Goal: Information Seeking & Learning: Learn about a topic

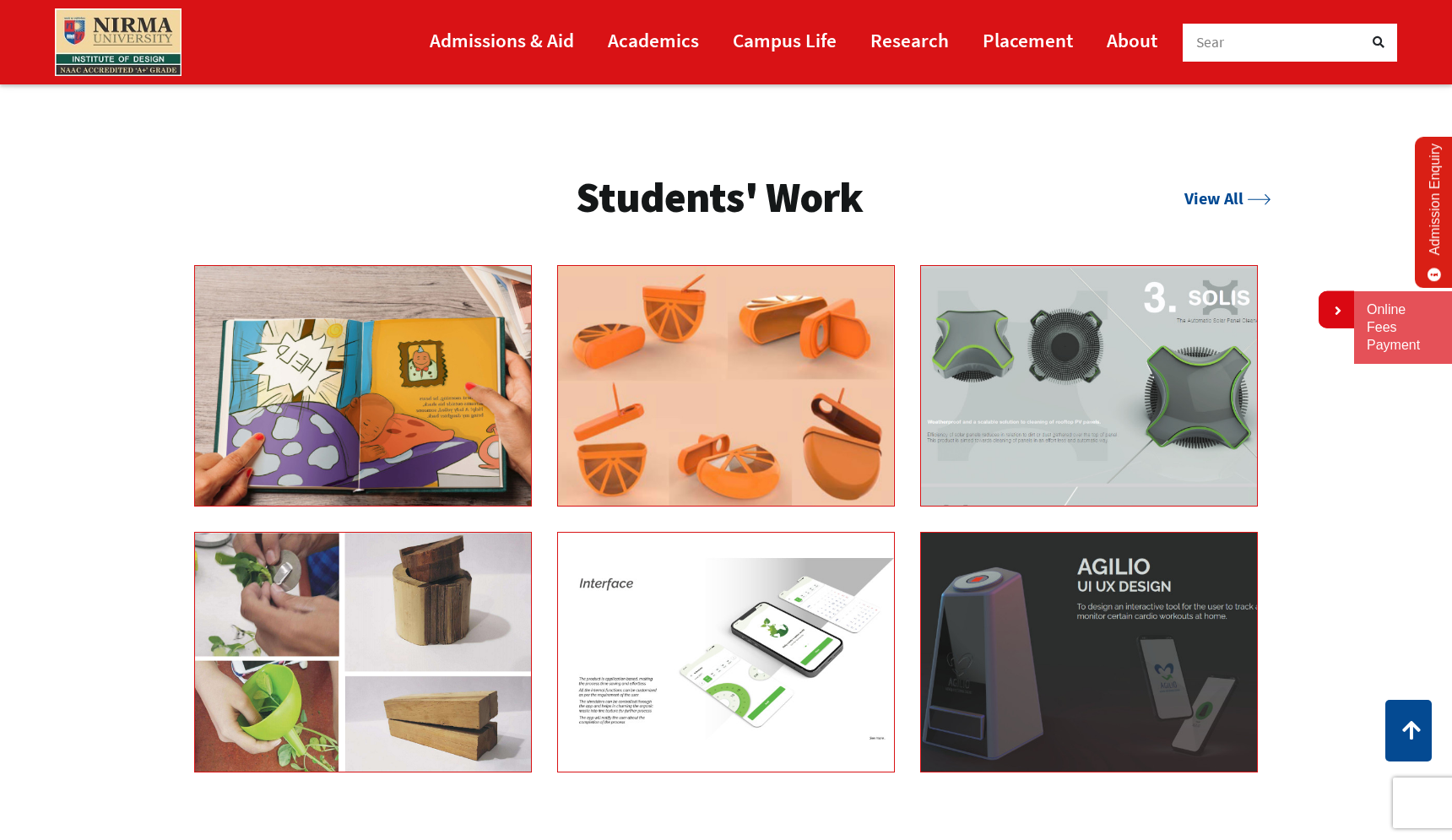
scroll to position [2916, 0]
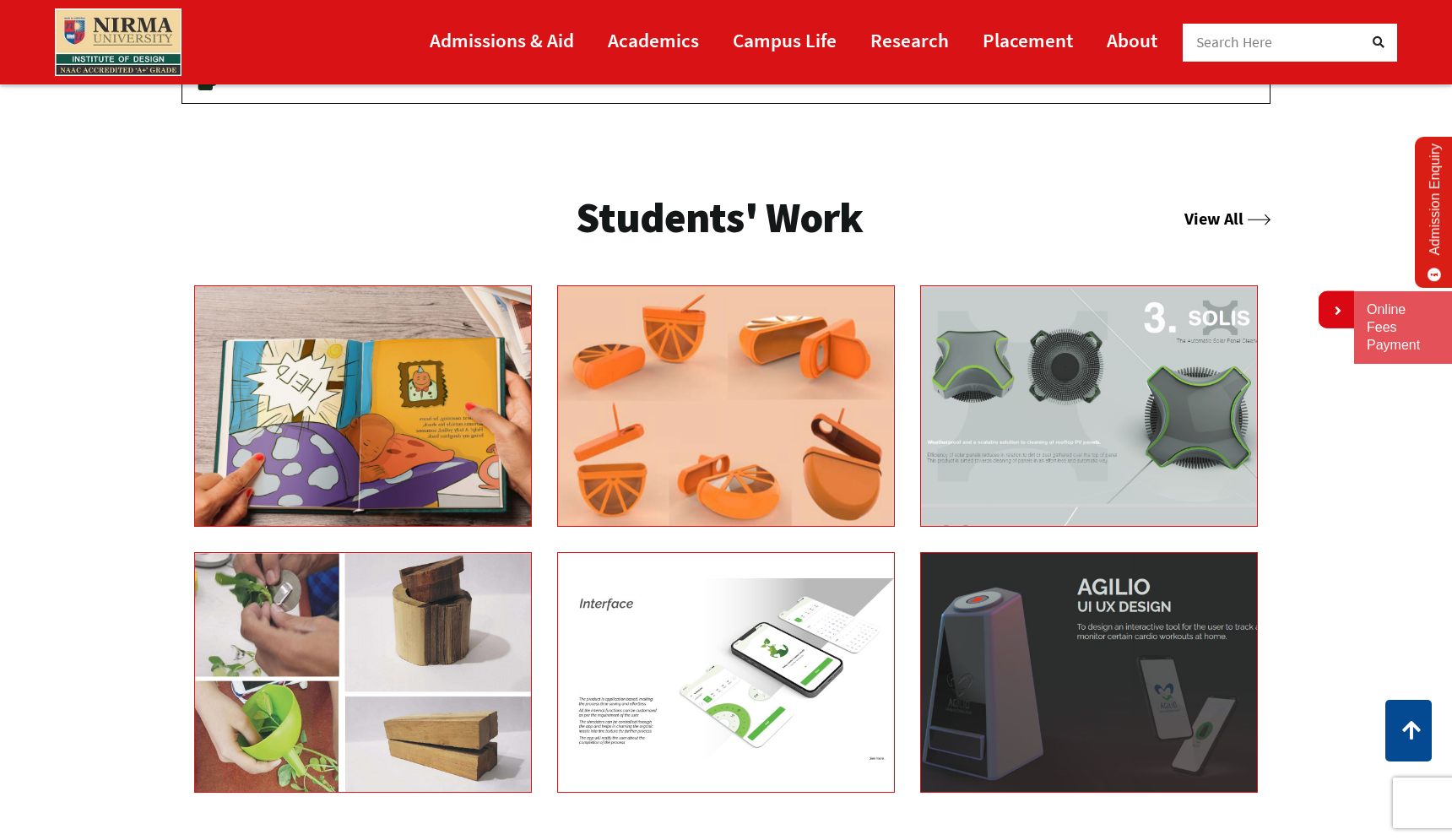
click at [1205, 222] on link "View All" at bounding box center [1227, 218] width 86 height 21
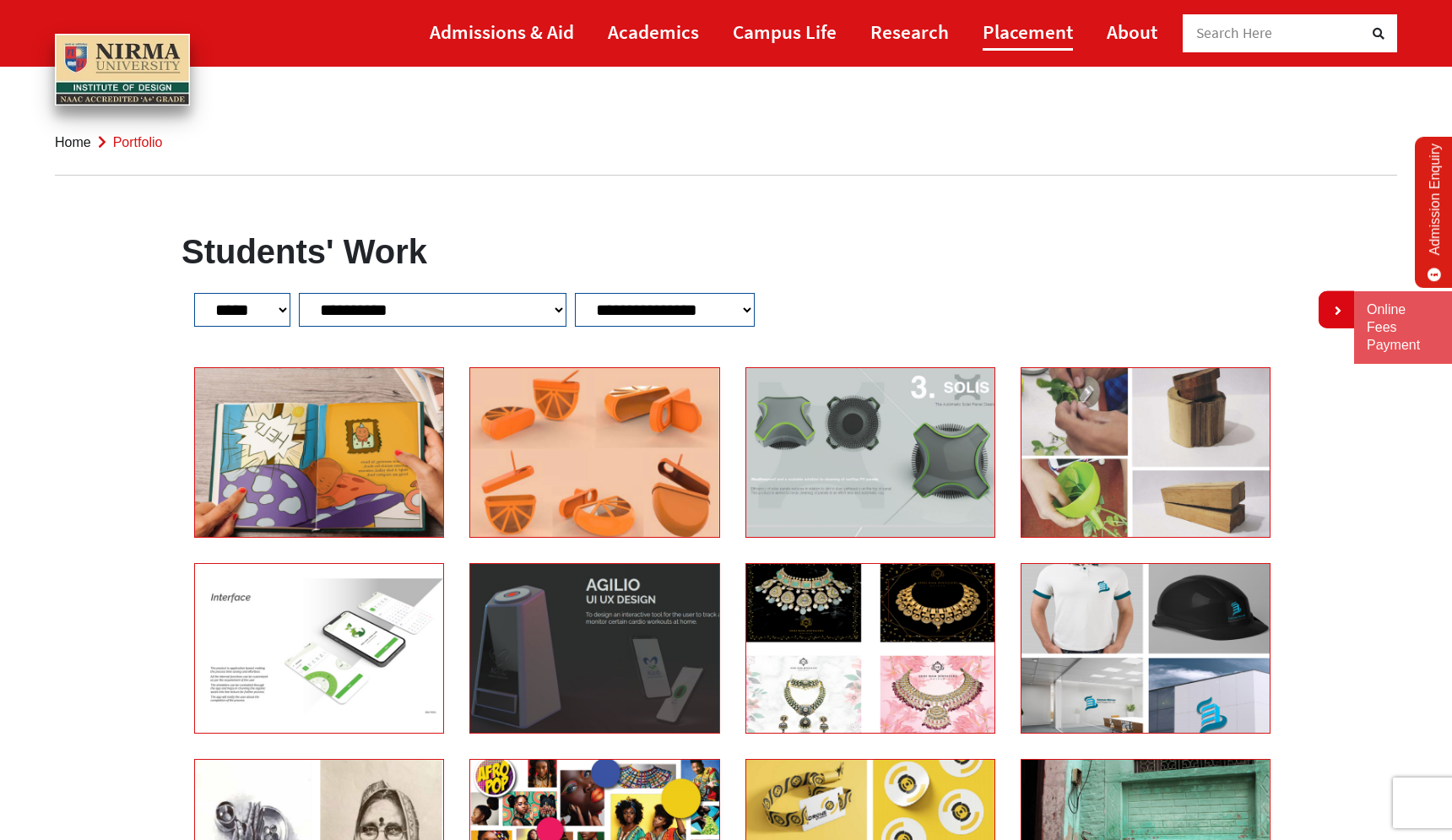
click at [1021, 37] on link "Placement" at bounding box center [1028, 32] width 91 height 38
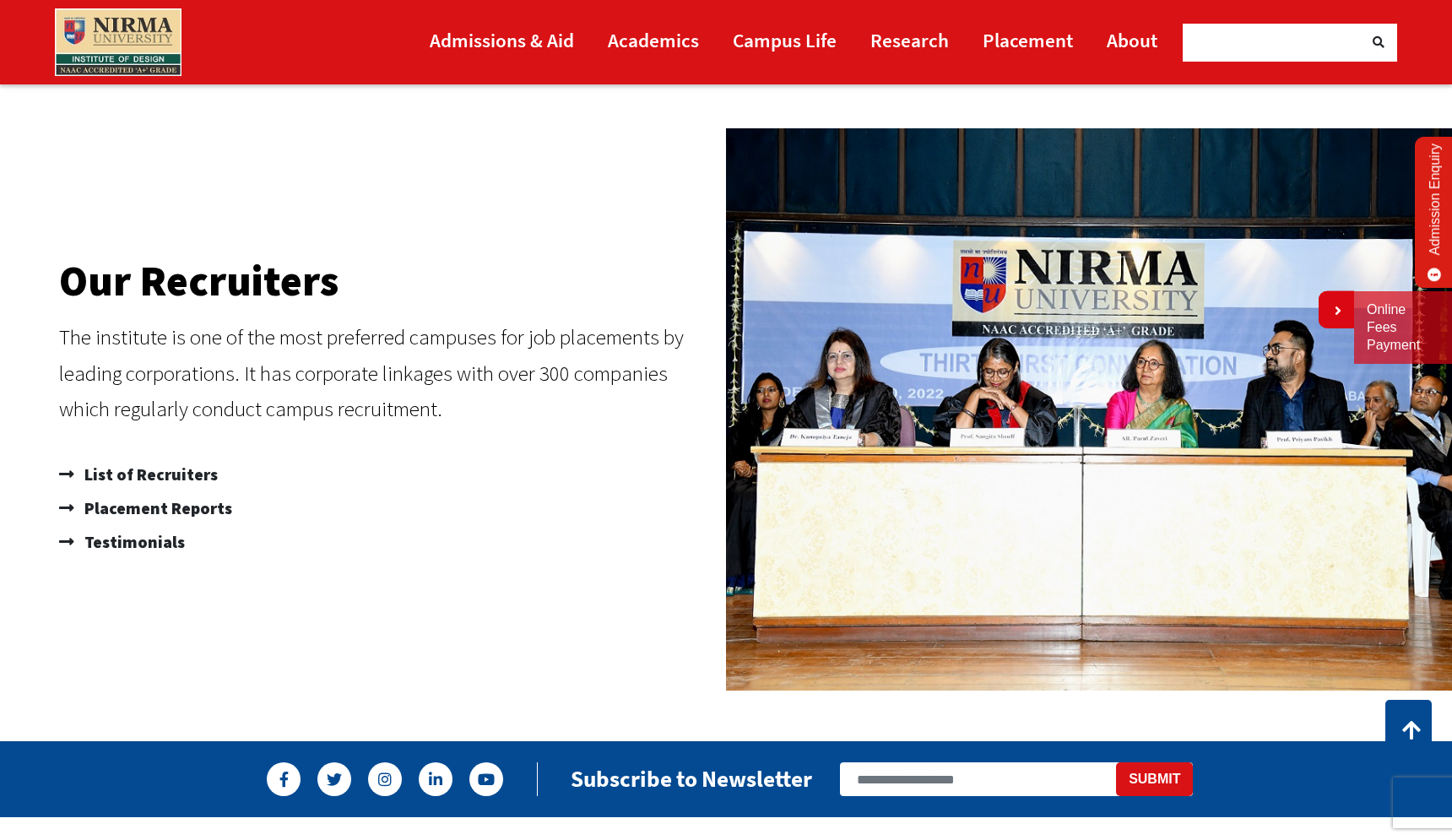
scroll to position [992, 0]
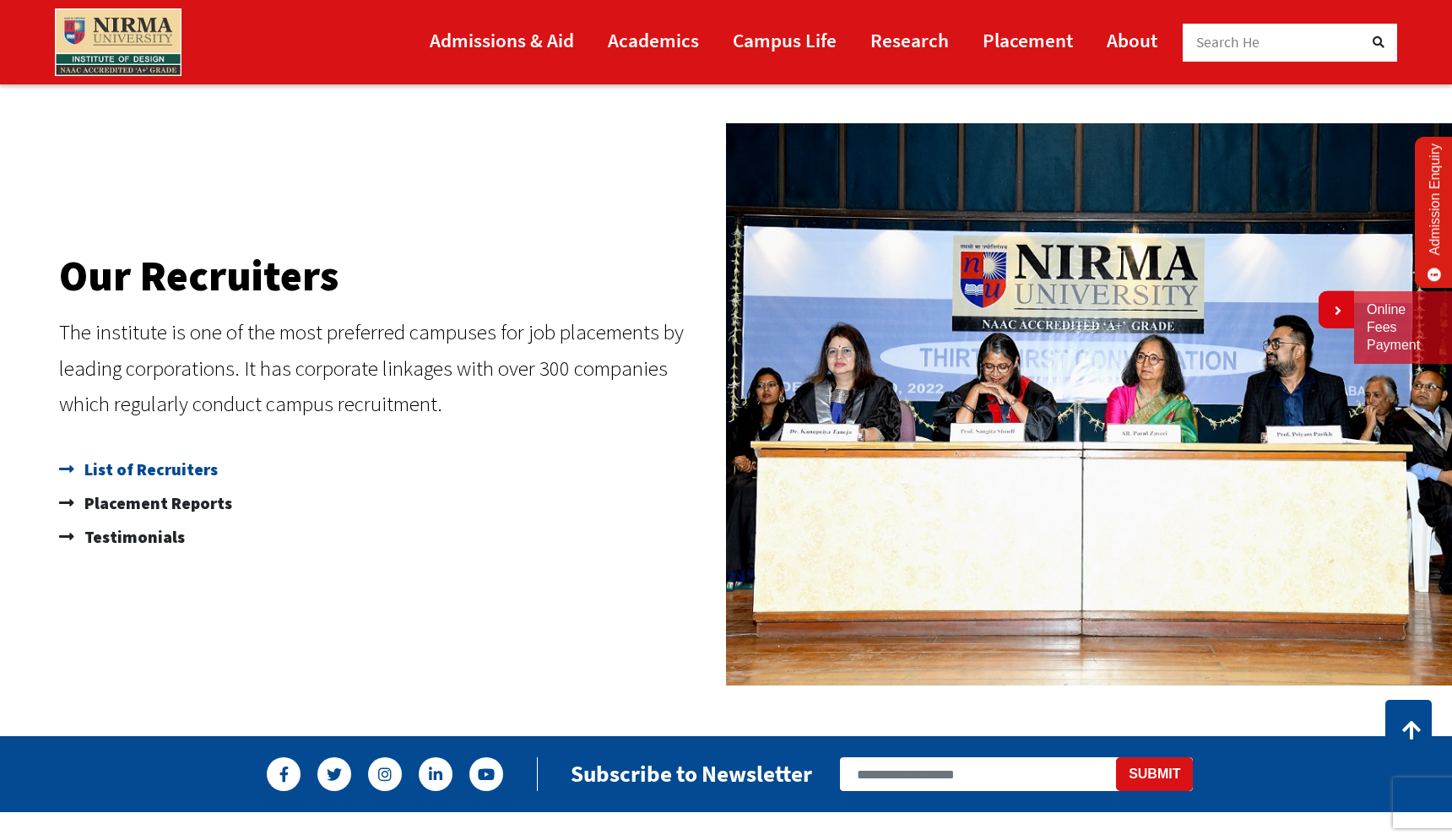
click at [194, 474] on span "List of Recruiters" at bounding box center [149, 469] width 138 height 34
click at [205, 505] on span "Placement Reports" at bounding box center [156, 503] width 152 height 34
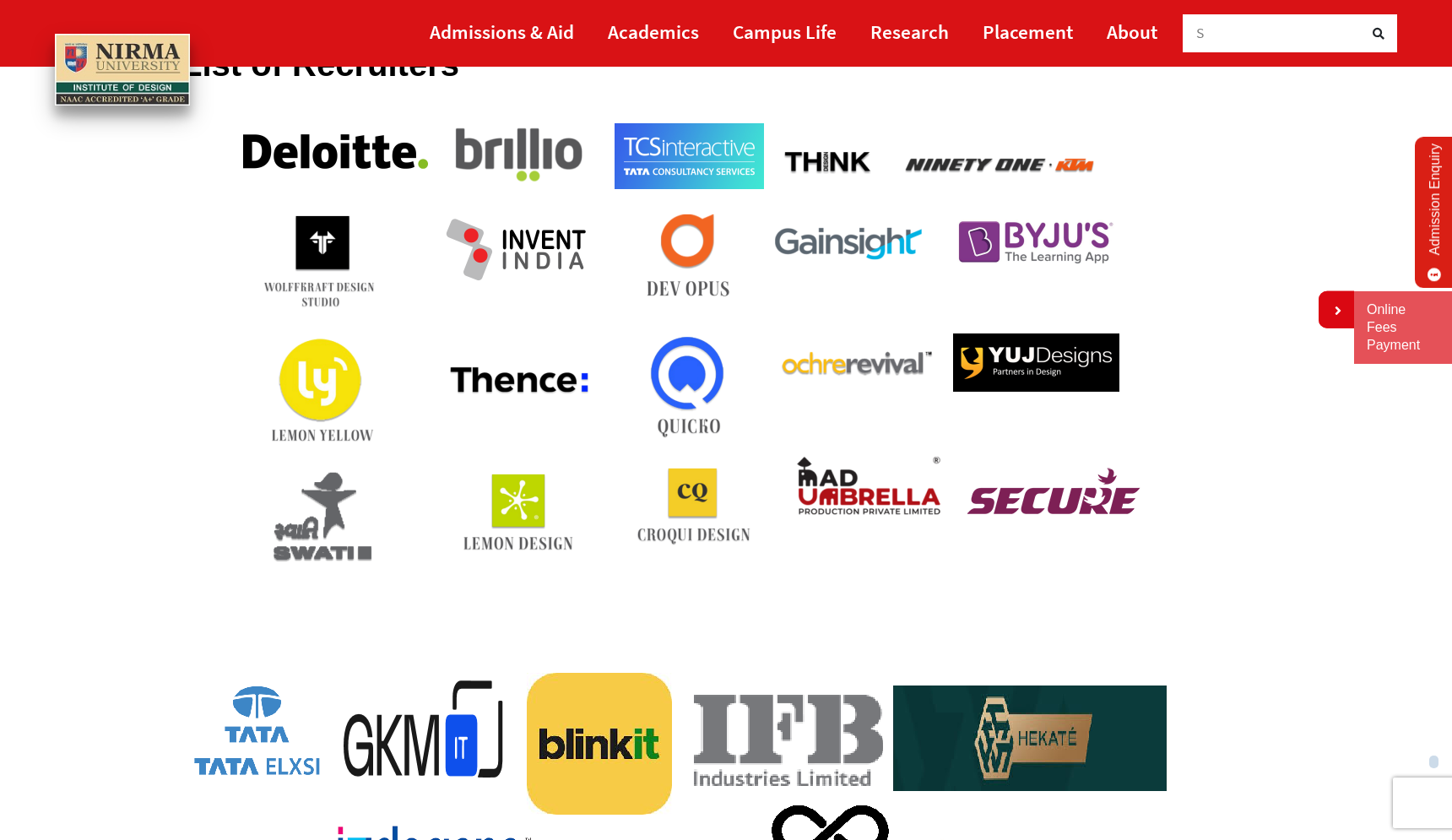
scroll to position [153, 0]
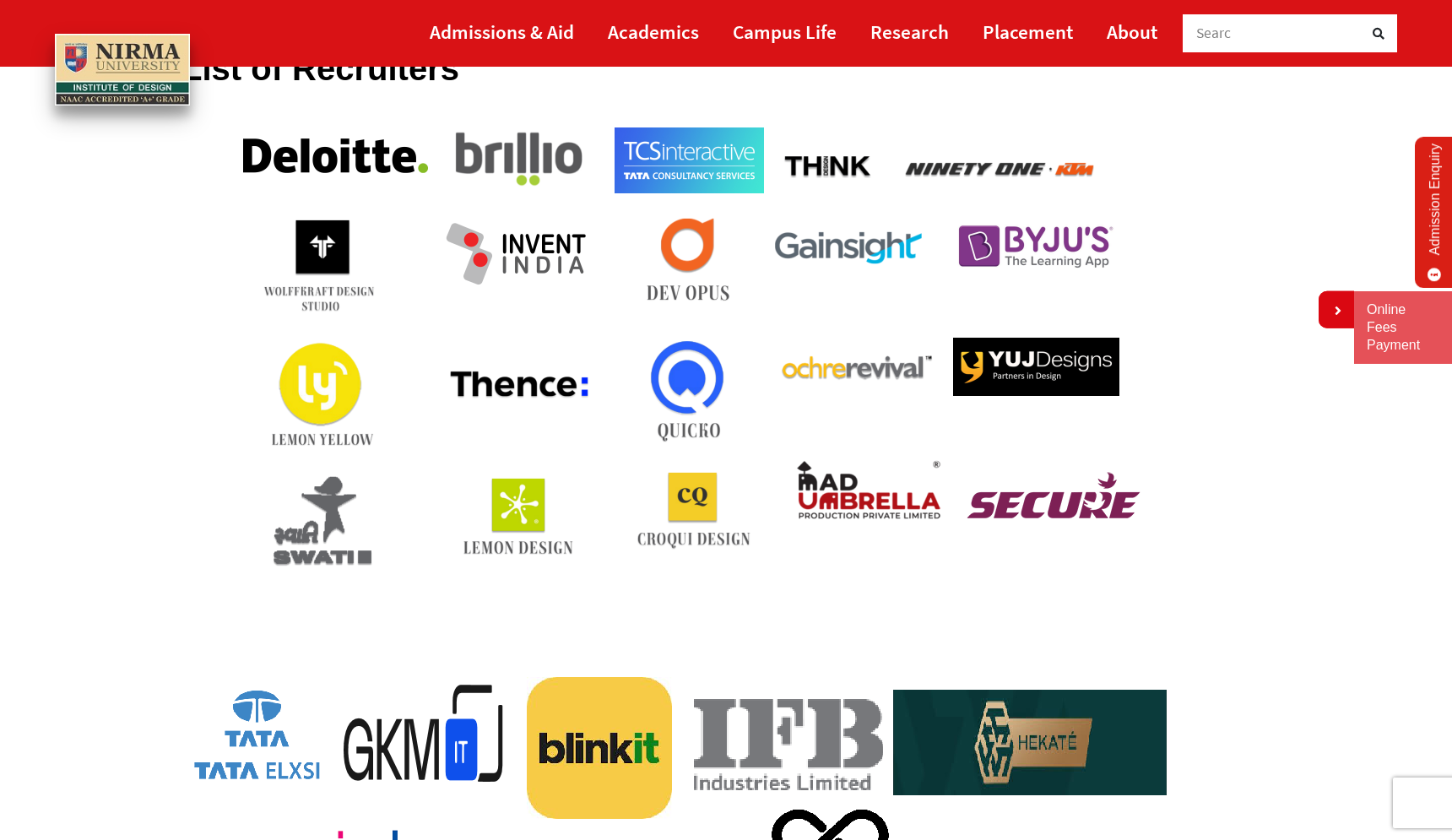
click at [724, 565] on img at bounding box center [683, 342] width 1004 height 495
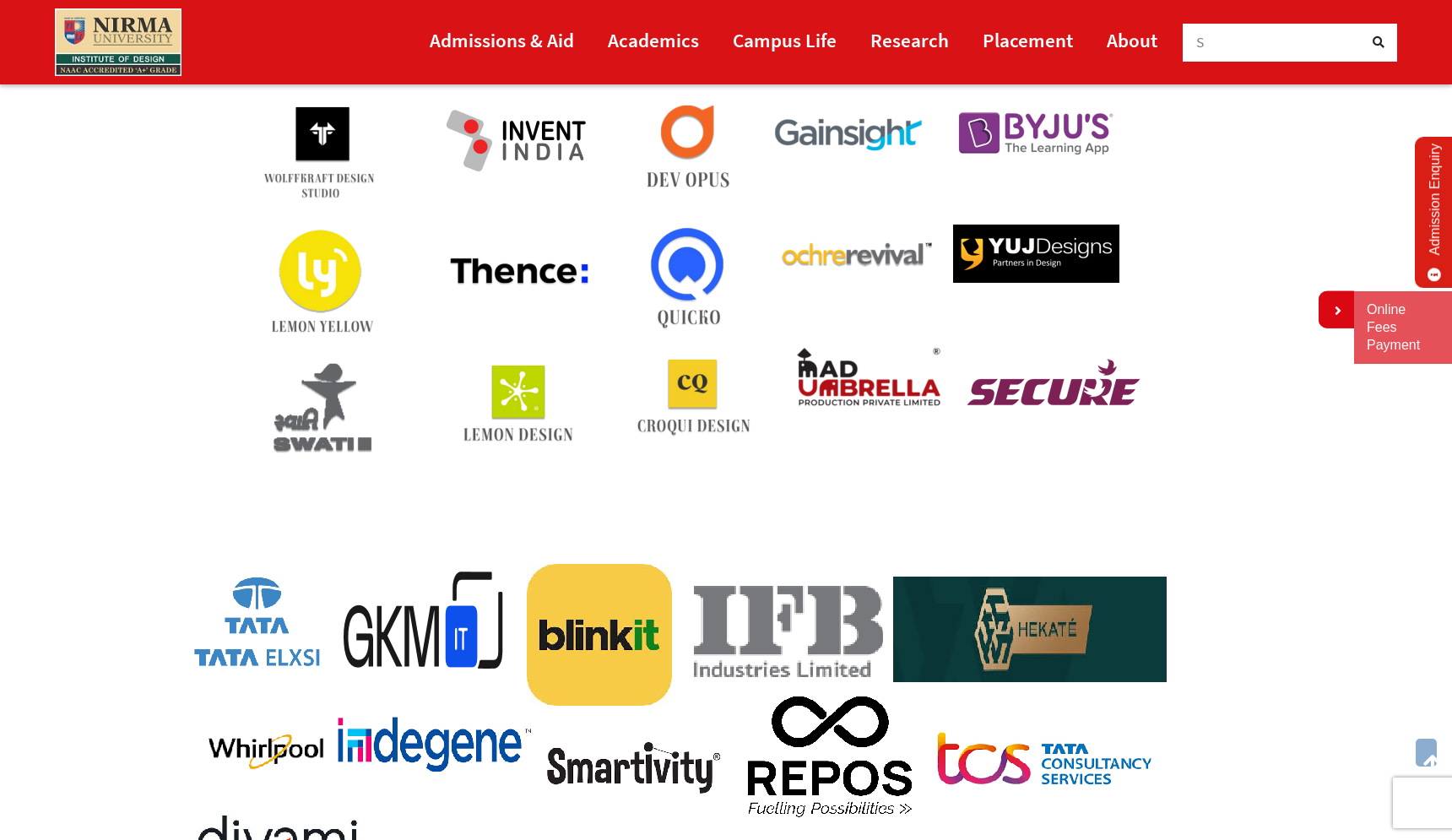
scroll to position [268, 0]
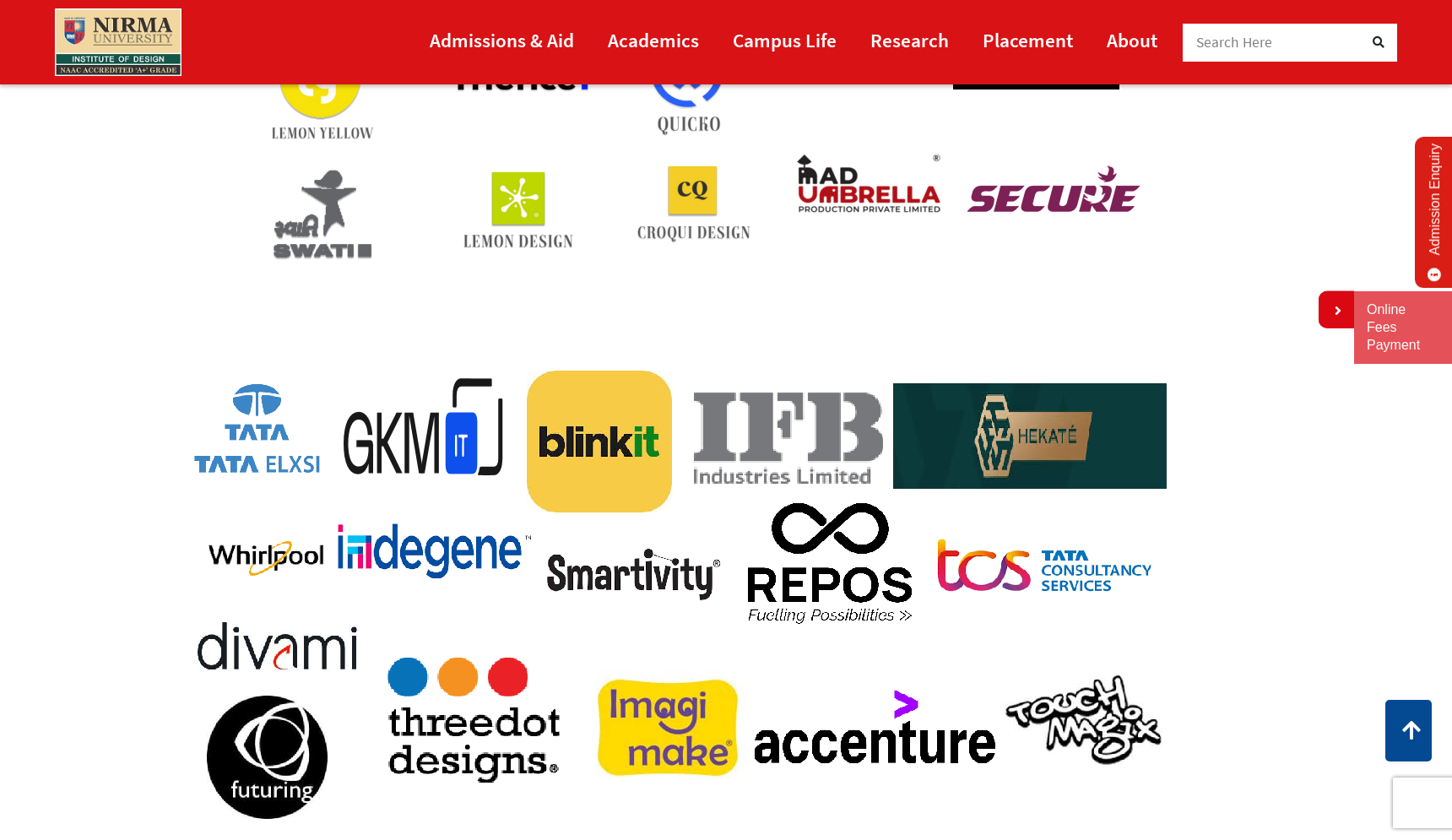
click at [520, 525] on img at bounding box center [683, 601] width 1004 height 495
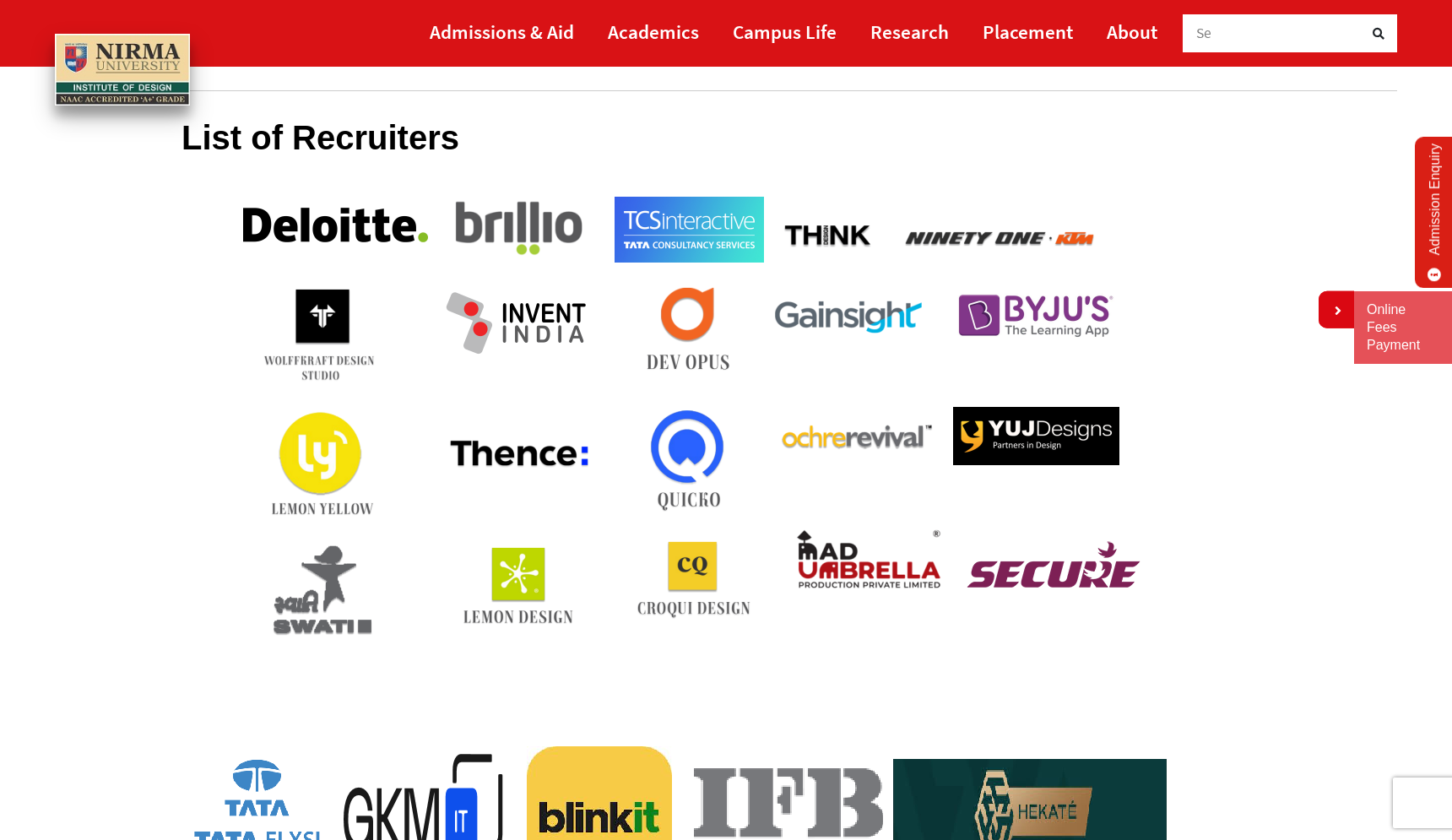
scroll to position [0, 0]
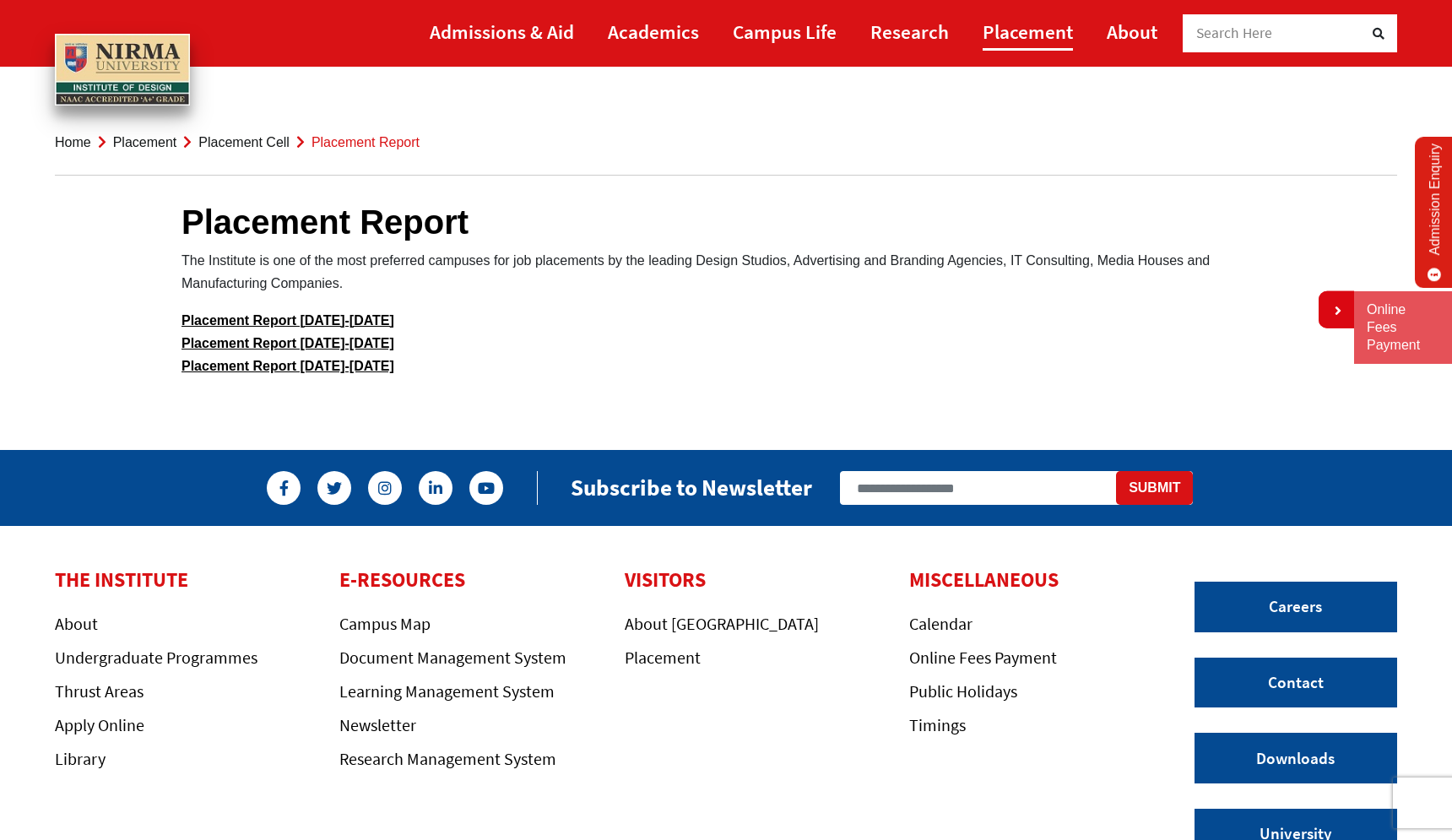
click at [1033, 39] on link "Placement" at bounding box center [1028, 32] width 91 height 38
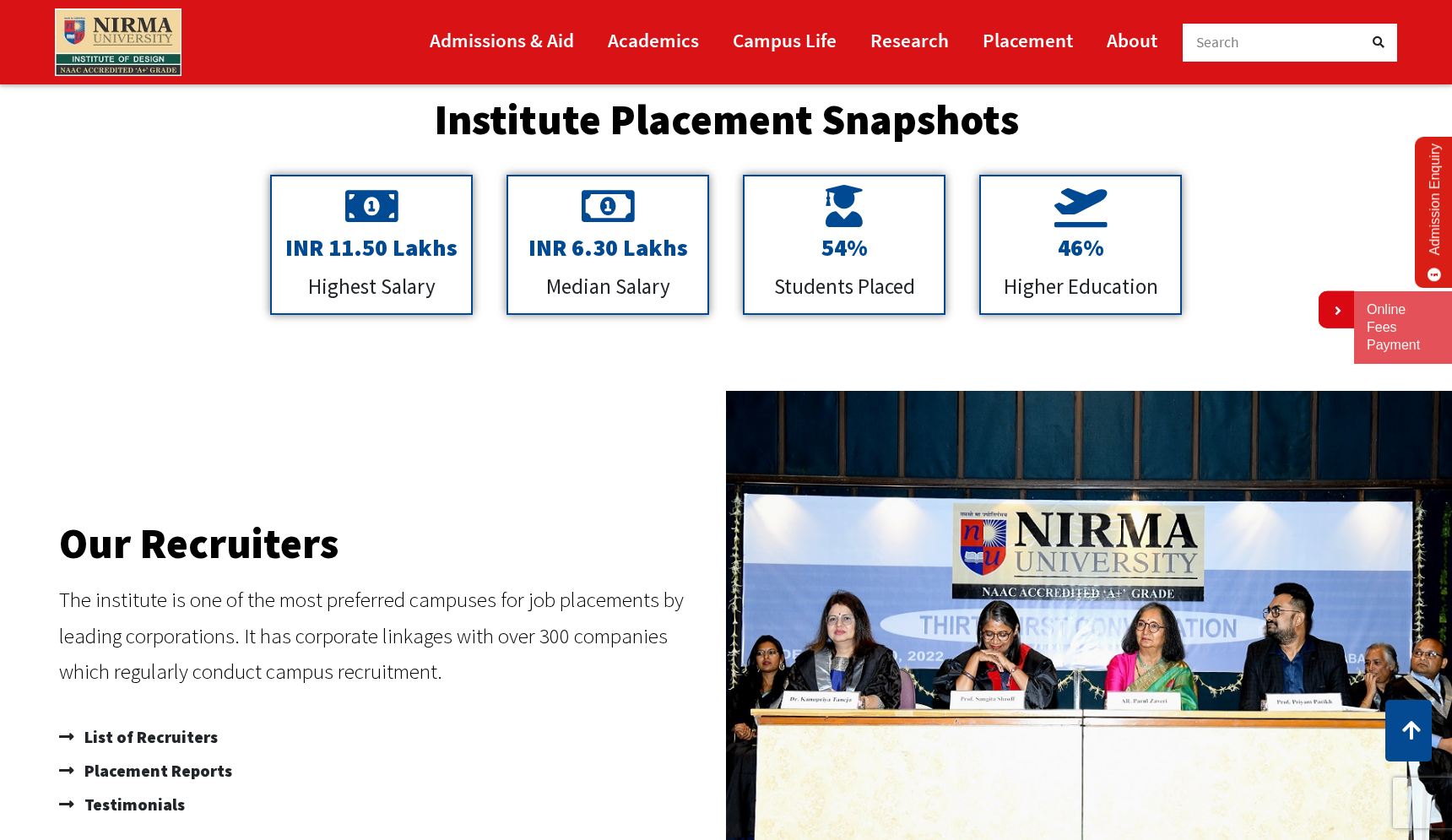
scroll to position [738, 0]
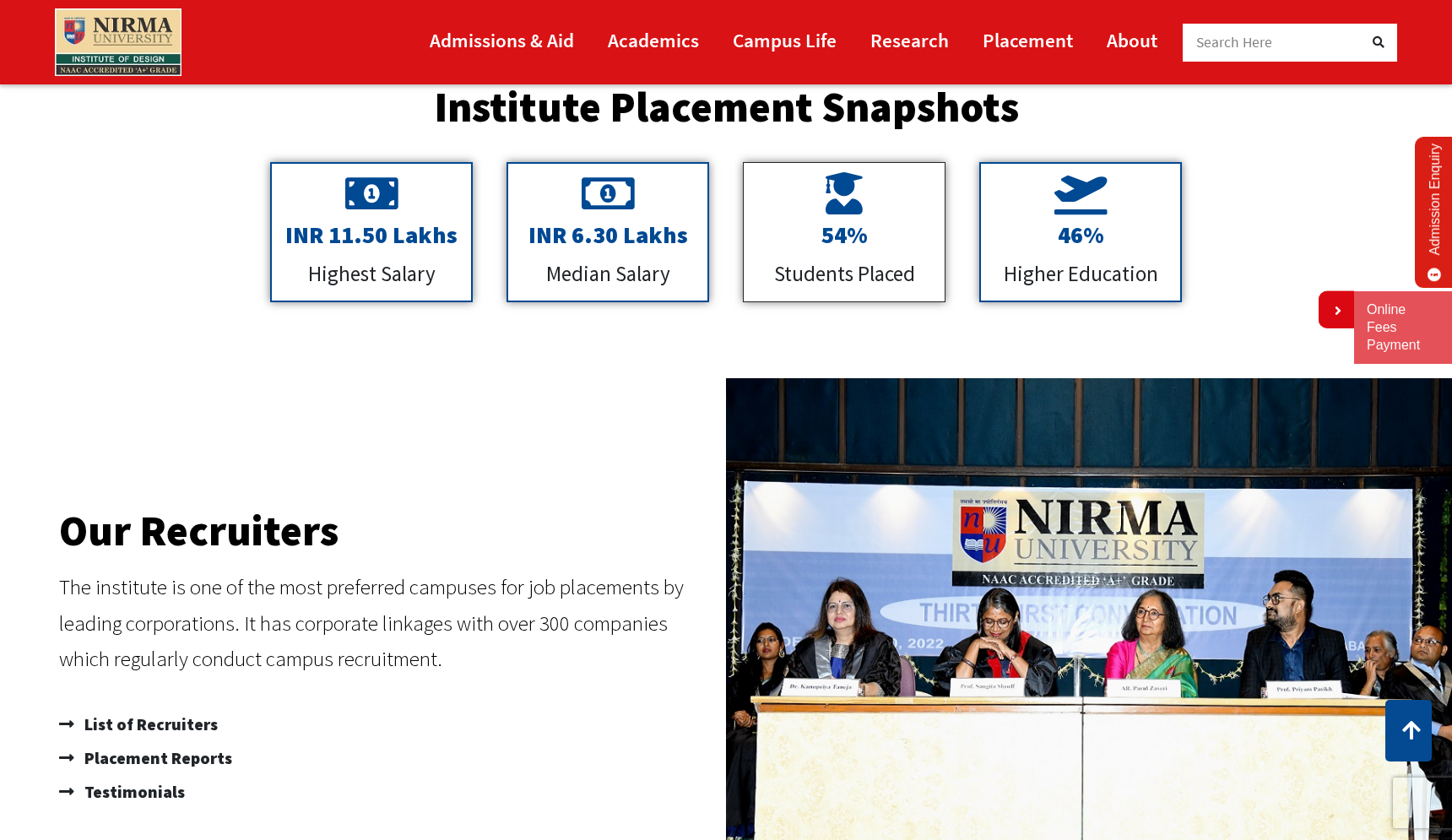
click at [873, 257] on p "Students Placed" at bounding box center [844, 274] width 184 height 37
drag, startPoint x: 987, startPoint y: 401, endPoint x: 940, endPoint y: 124, distance: 281.0
click at [980, 152] on div "Placement cell Nirma University trains and supports the students in the placeme…" at bounding box center [726, 202] width 1452 height 1494
click at [909, 250] on div "54% Students Placed" at bounding box center [844, 256] width 184 height 71
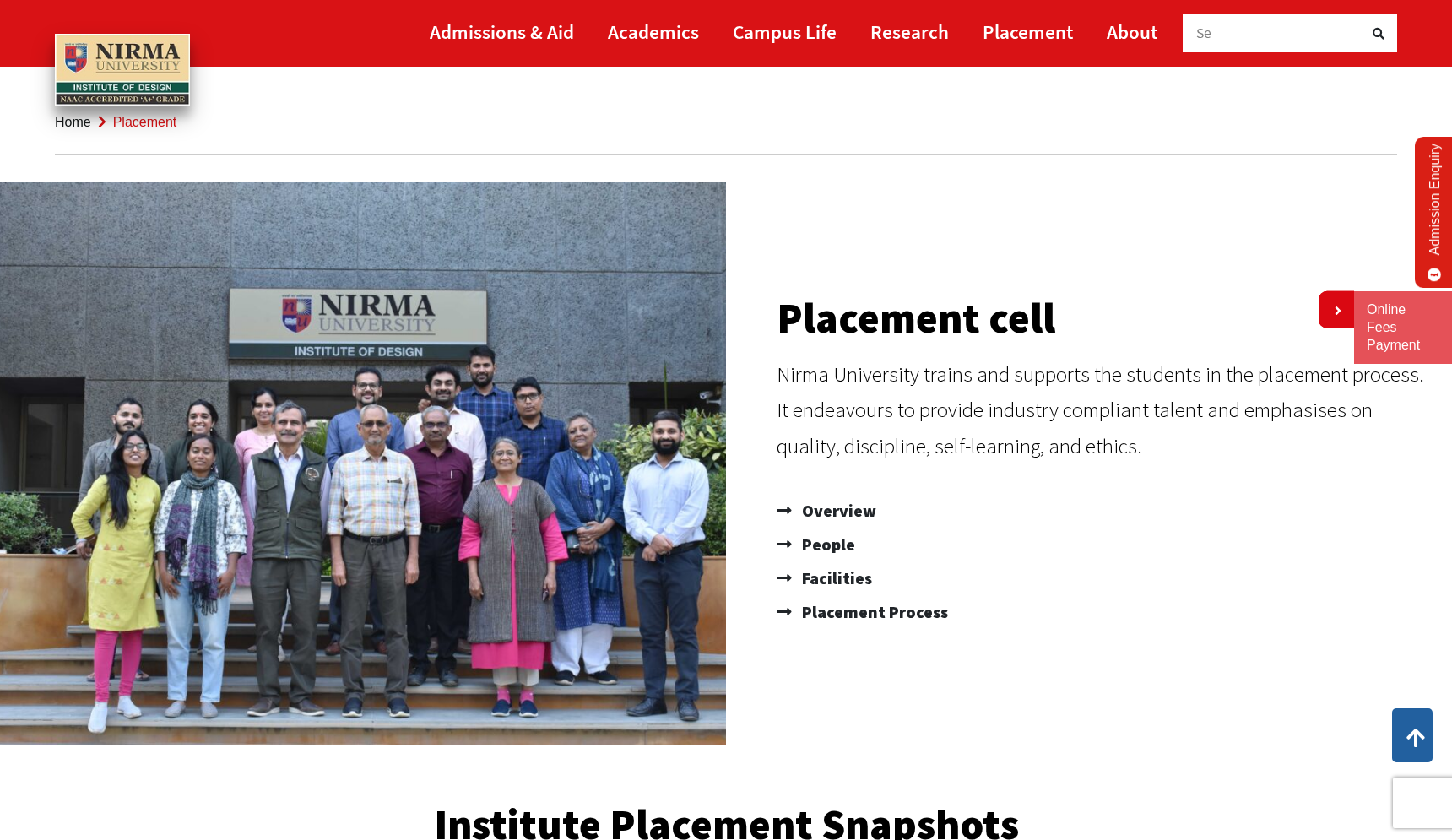
scroll to position [0, 0]
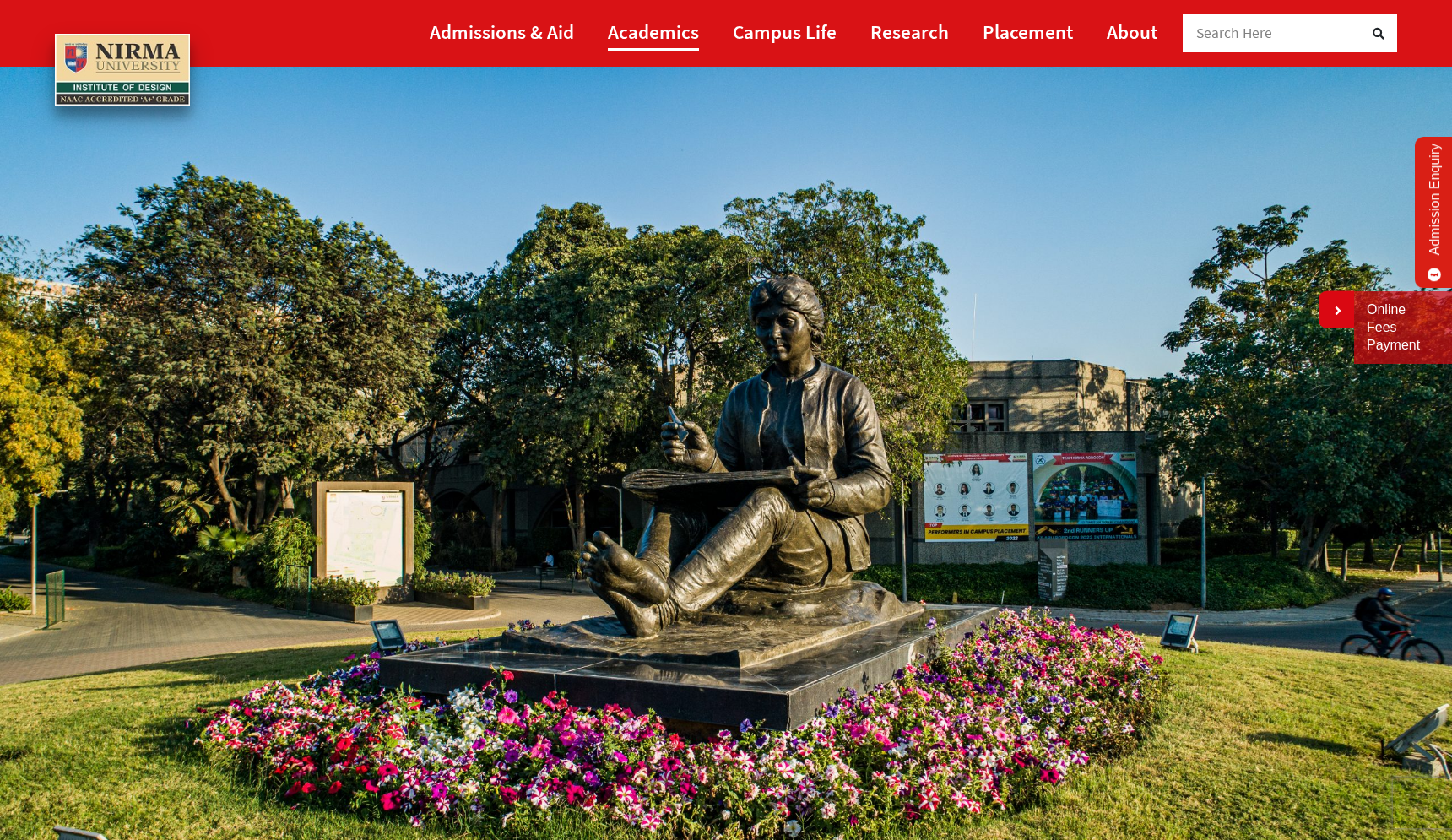
click at [659, 39] on link "Academics" at bounding box center [654, 32] width 92 height 38
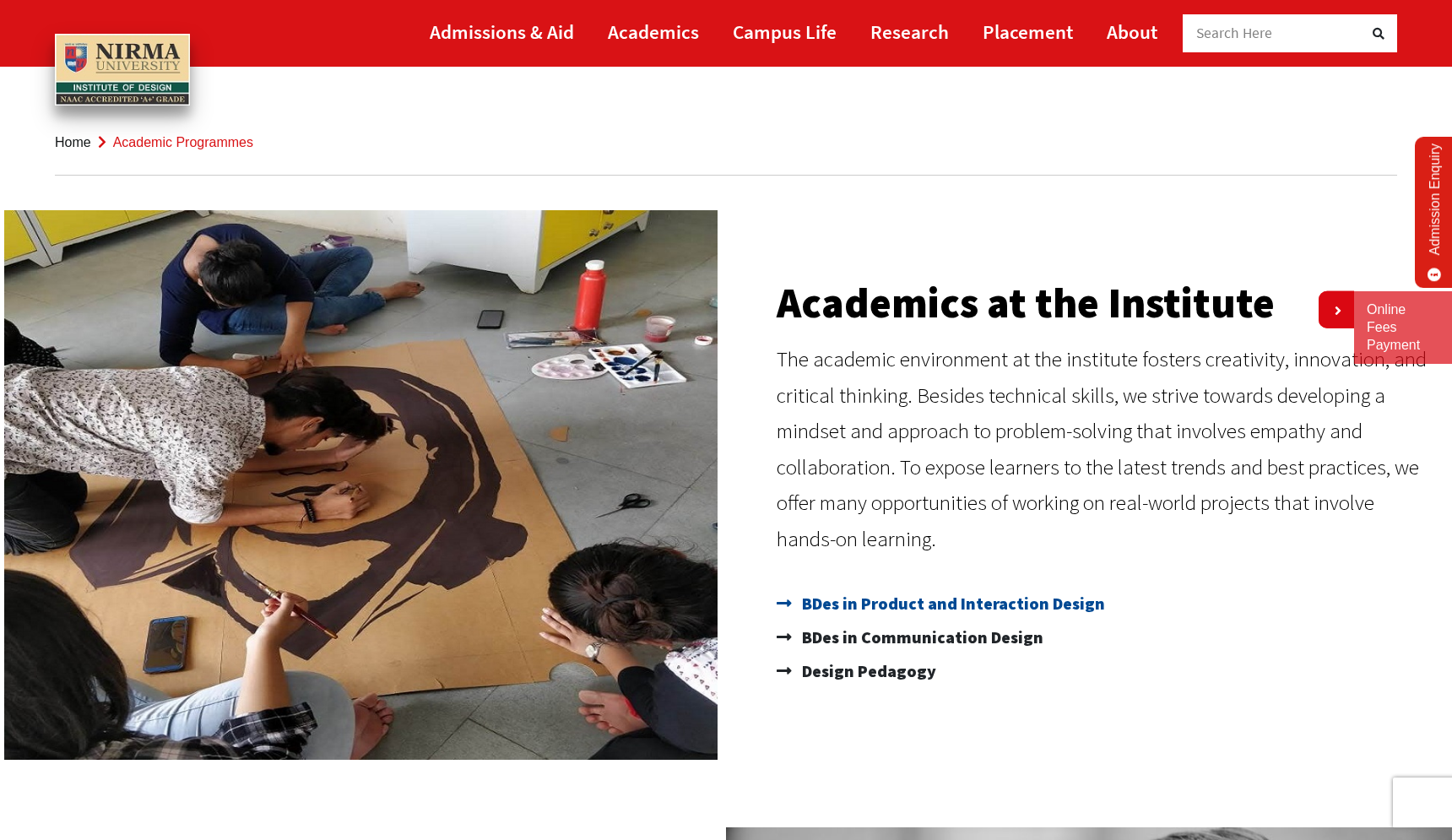
click at [904, 606] on span "BDes in Product and Interaction Design" at bounding box center [952, 603] width 308 height 34
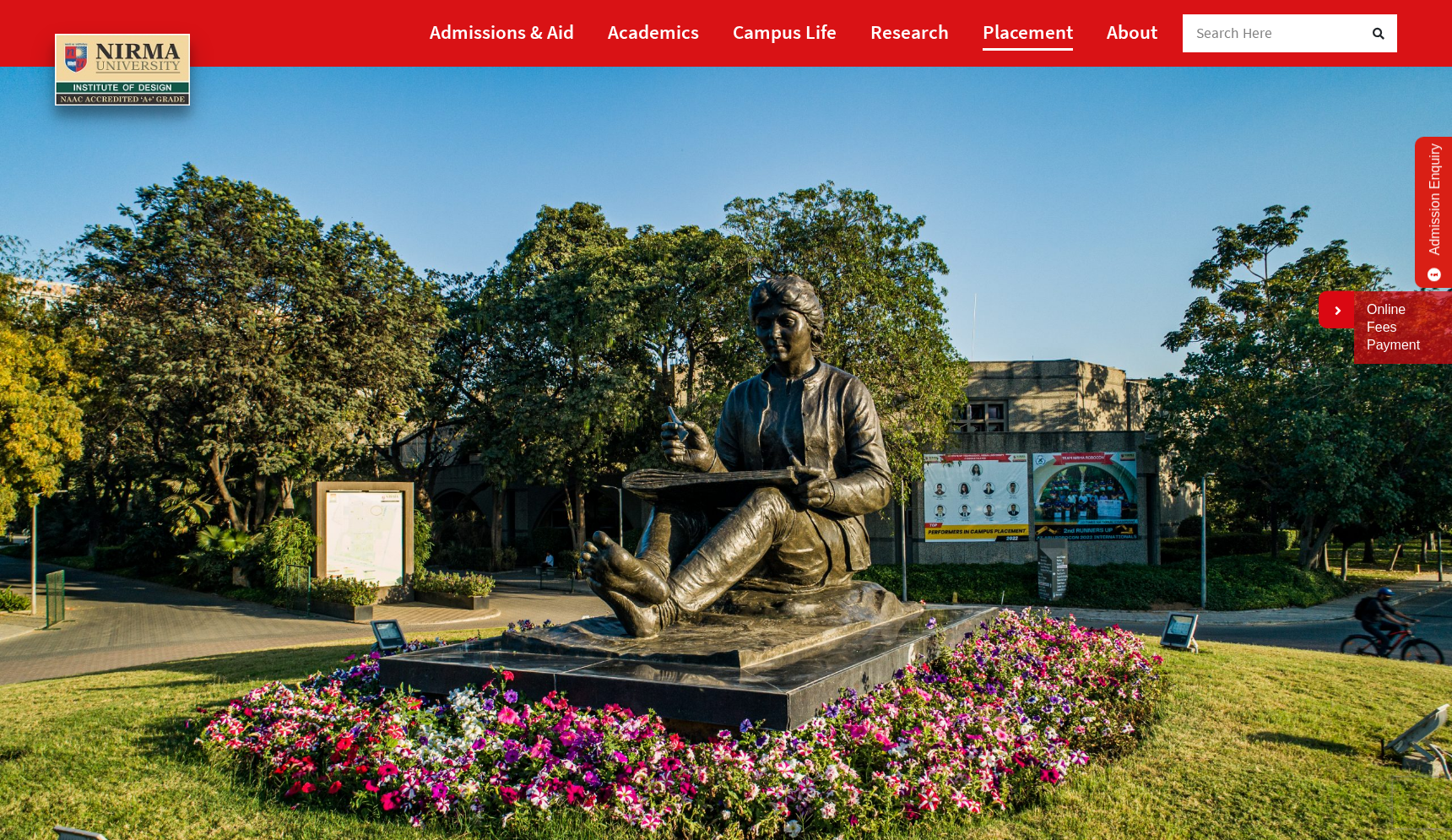
click at [1039, 36] on link "Placement" at bounding box center [1028, 32] width 91 height 38
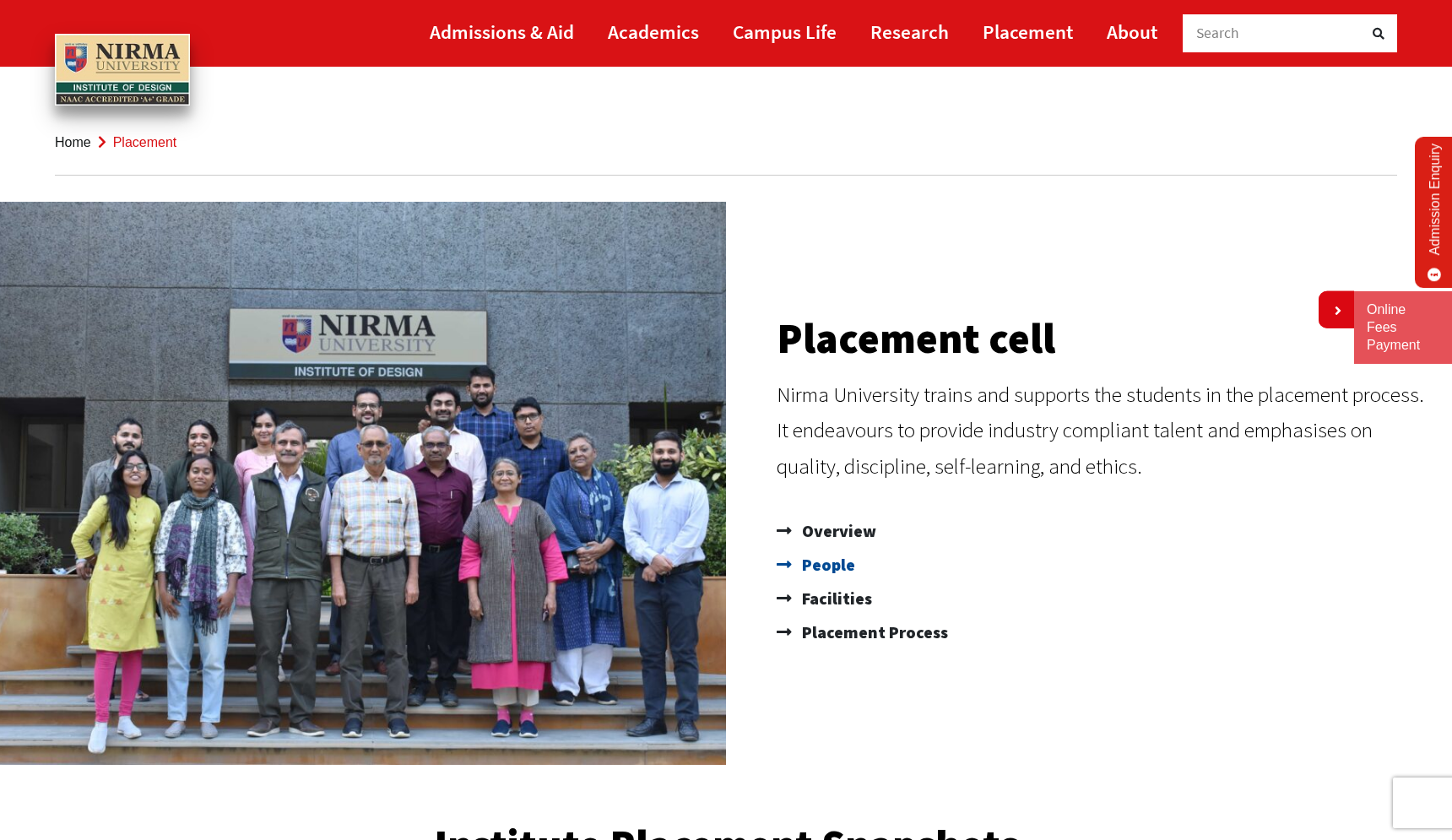
click at [846, 566] on span "People" at bounding box center [827, 565] width 58 height 34
